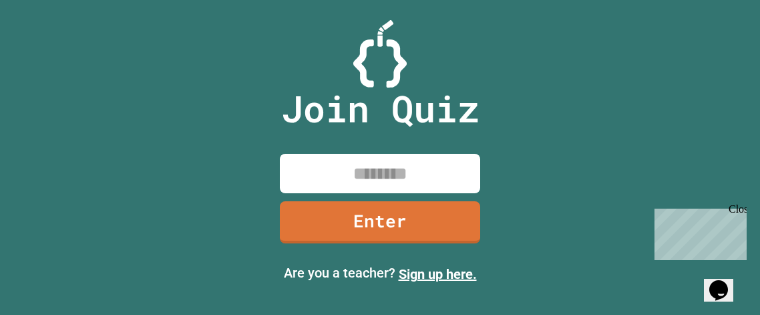
click at [396, 162] on input at bounding box center [380, 173] width 200 height 39
click at [414, 181] on input at bounding box center [380, 173] width 200 height 39
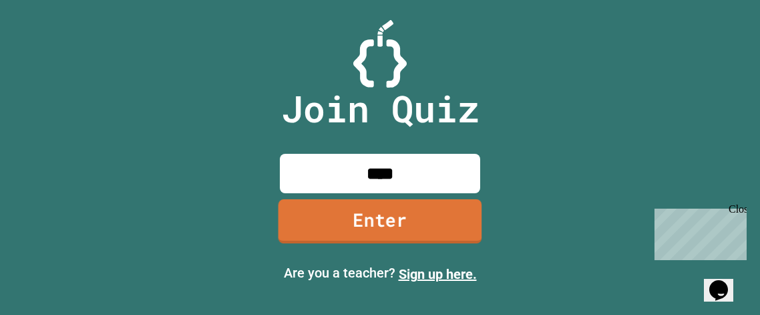
click at [424, 227] on link "Enter" at bounding box center [381, 221] width 204 height 44
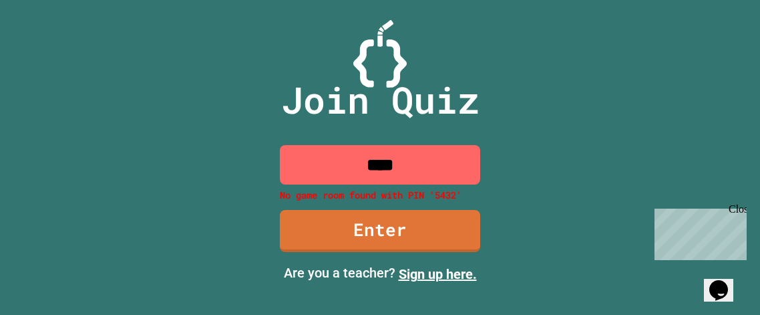
click at [429, 166] on input "****" at bounding box center [380, 164] width 200 height 39
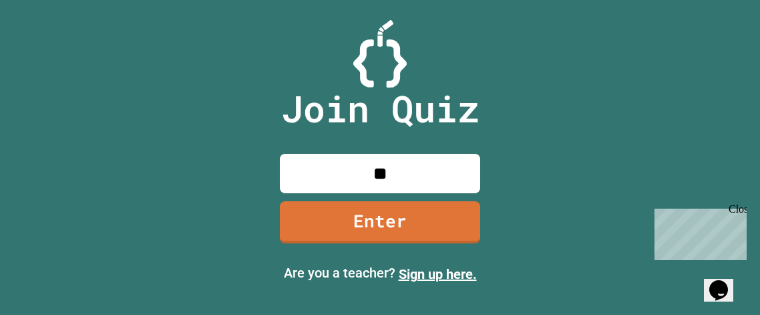
type input "*"
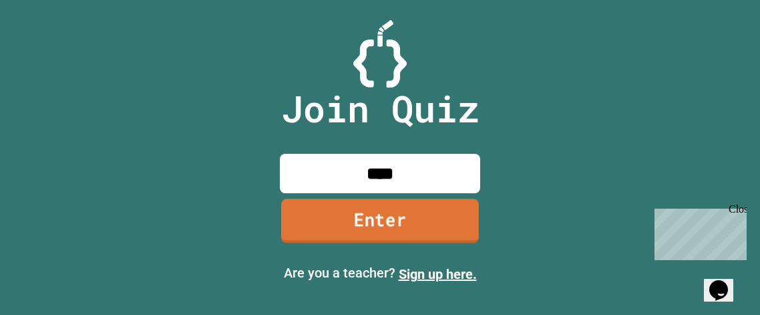
click at [441, 229] on link "Enter" at bounding box center [380, 220] width 198 height 44
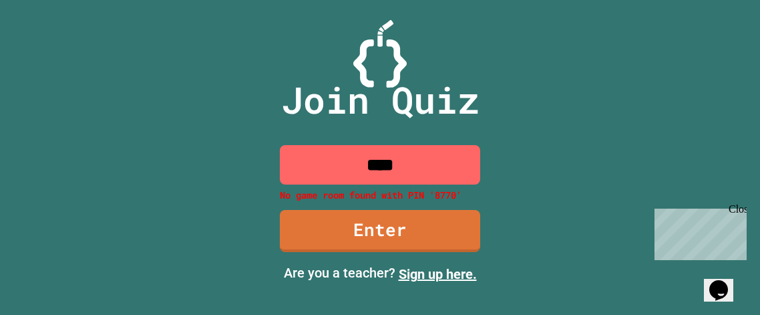
click at [445, 166] on input "****" at bounding box center [380, 164] width 200 height 39
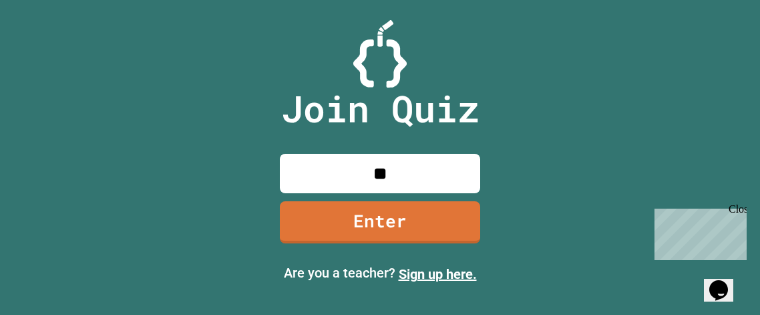
type input "*"
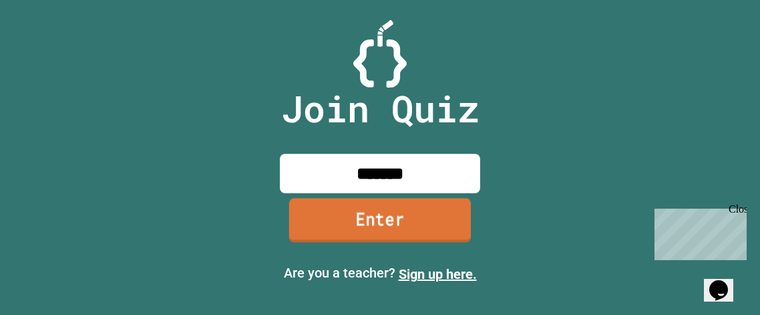
click at [465, 214] on link "Enter" at bounding box center [380, 220] width 182 height 44
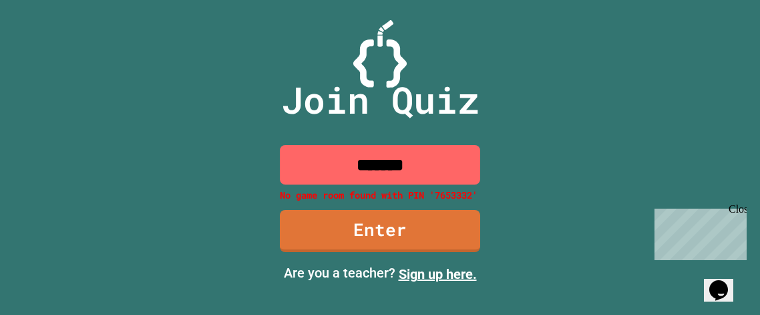
click at [447, 169] on input "*******" at bounding box center [380, 164] width 200 height 39
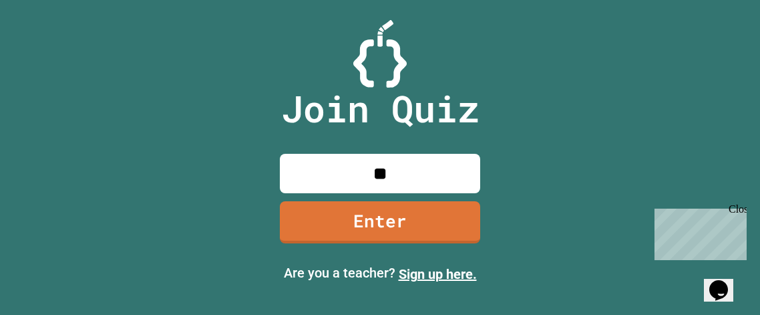
type input "*"
click at [407, 229] on link "Enter" at bounding box center [380, 221] width 202 height 44
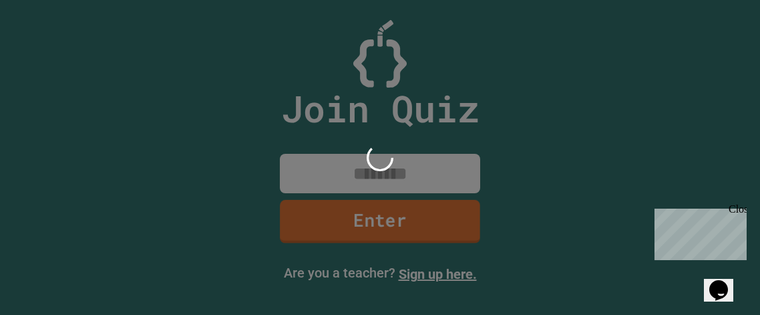
click at [407, 229] on link "Enter" at bounding box center [380, 221] width 200 height 43
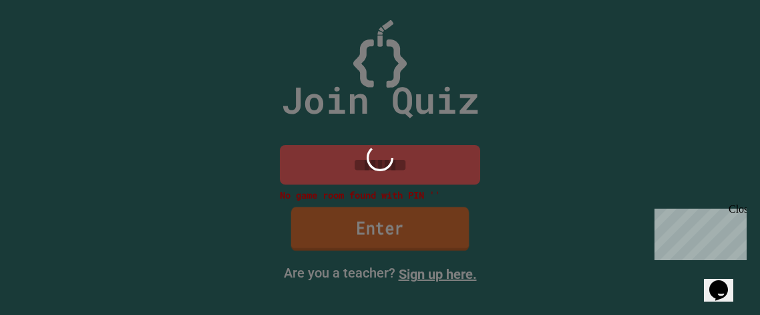
click at [407, 229] on link "Enter" at bounding box center [380, 228] width 178 height 44
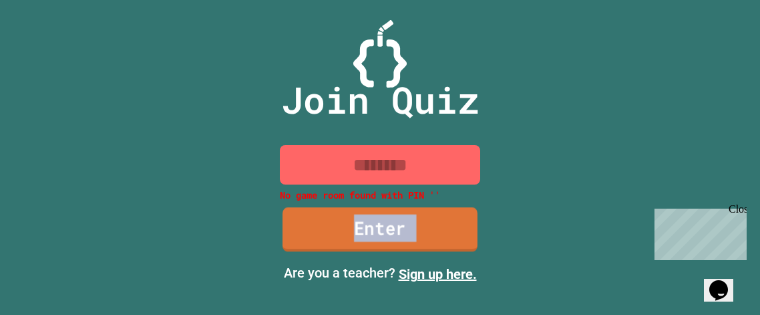
click at [407, 229] on link "Enter" at bounding box center [380, 229] width 195 height 44
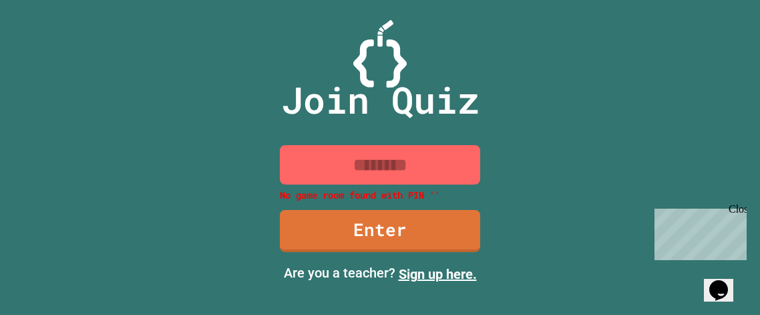
click at [740, 206] on div "Close" at bounding box center [737, 211] width 17 height 17
